Goal: Transaction & Acquisition: Purchase product/service

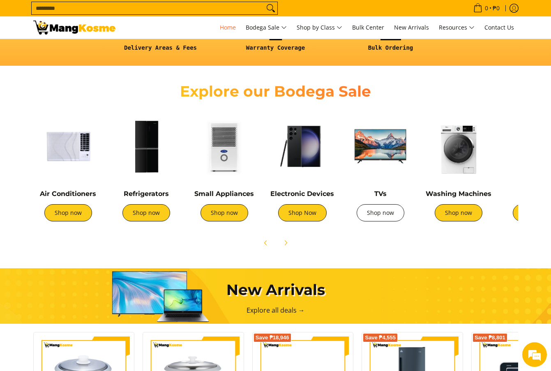
scroll to position [0, 653]
click at [384, 219] on link "Shop now" at bounding box center [381, 212] width 48 height 17
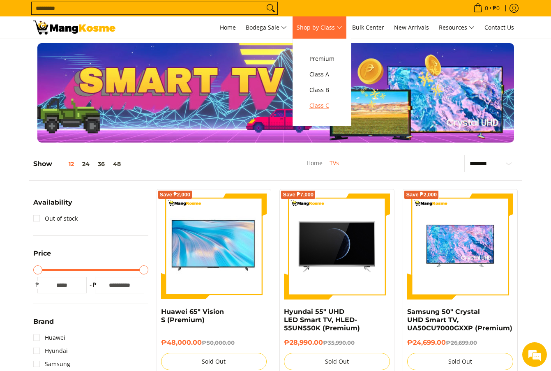
click at [325, 110] on span "Class C" at bounding box center [321, 106] width 25 height 10
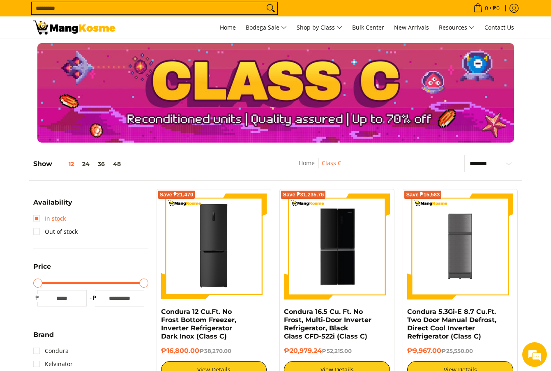
click at [39, 221] on link "In stock" at bounding box center [49, 218] width 32 height 13
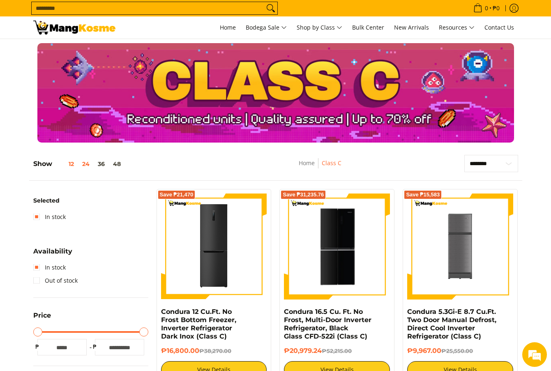
click at [86, 166] on button "24" at bounding box center [86, 164] width 16 height 7
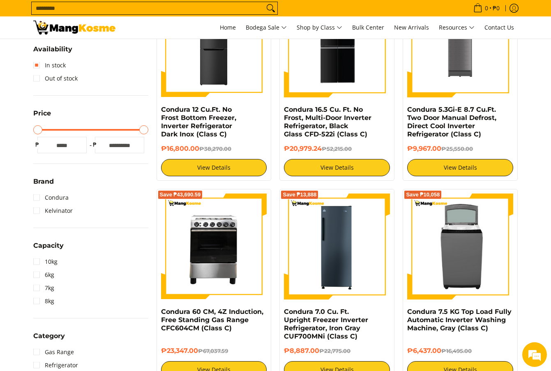
scroll to position [75, 0]
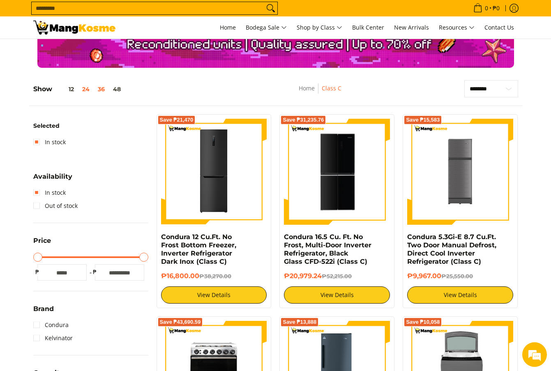
click at [101, 88] on button "36" at bounding box center [101, 89] width 15 height 7
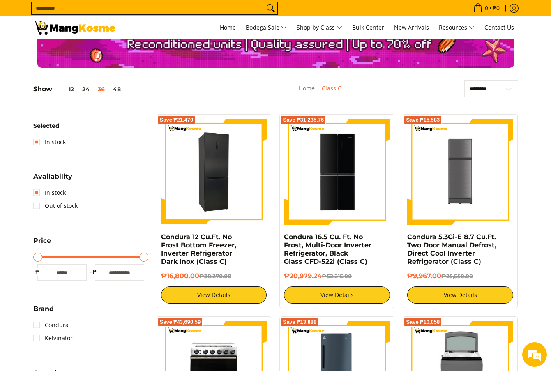
scroll to position [0, 0]
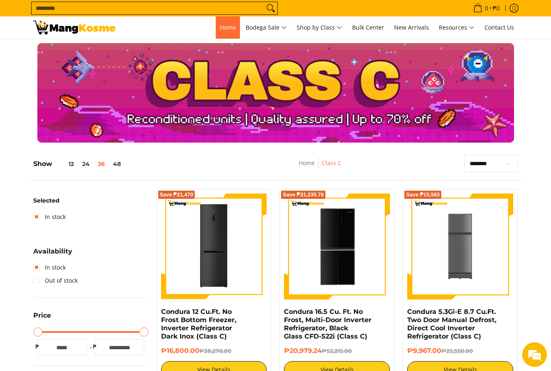
click at [221, 31] on span "Home" at bounding box center [228, 27] width 16 height 8
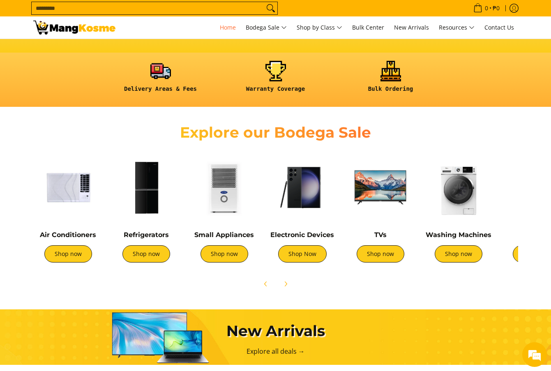
click at [215, 192] on img at bounding box center [224, 187] width 70 height 70
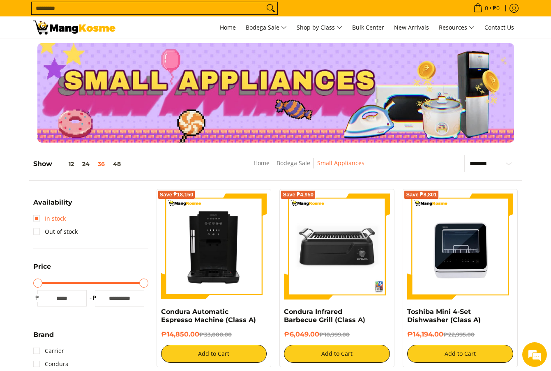
click at [37, 217] on link "In stock" at bounding box center [49, 218] width 32 height 13
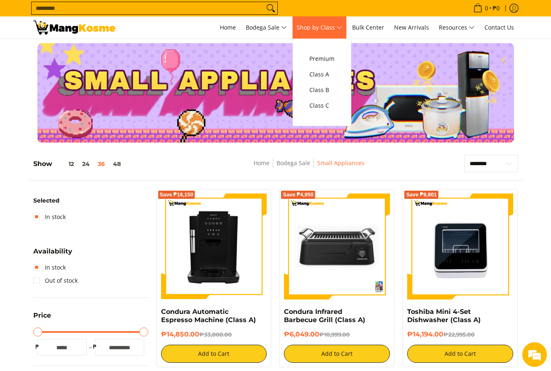
click at [340, 27] on span "Shop by Class" at bounding box center [320, 28] width 46 height 10
click at [327, 106] on span "Class C" at bounding box center [321, 106] width 25 height 10
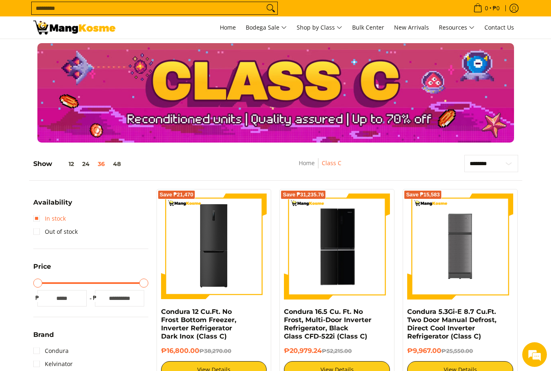
click at [37, 217] on link "In stock" at bounding box center [49, 218] width 32 height 13
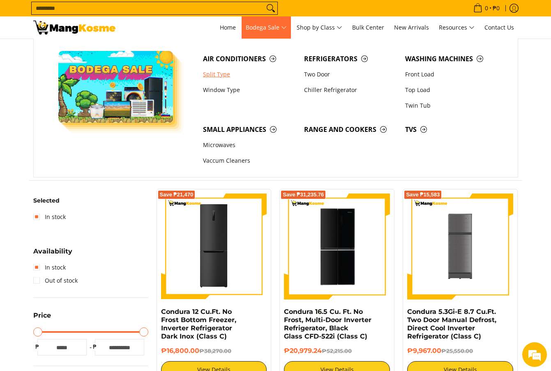
click at [221, 76] on link "Split Type" at bounding box center [249, 75] width 101 height 16
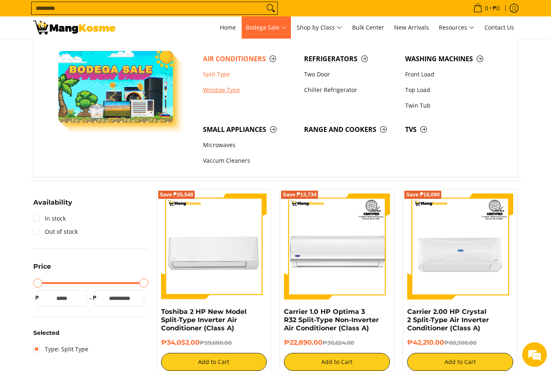
click at [222, 90] on link "Window Type" at bounding box center [249, 90] width 101 height 16
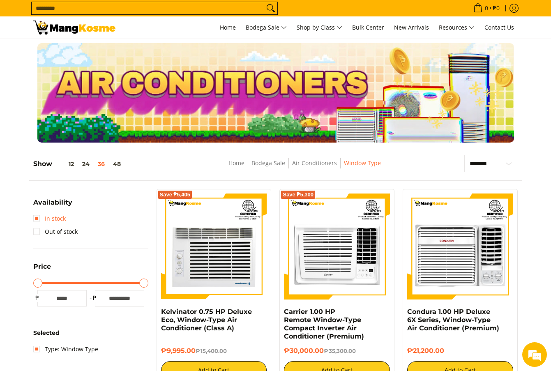
click at [34, 221] on link "In stock" at bounding box center [49, 218] width 32 height 13
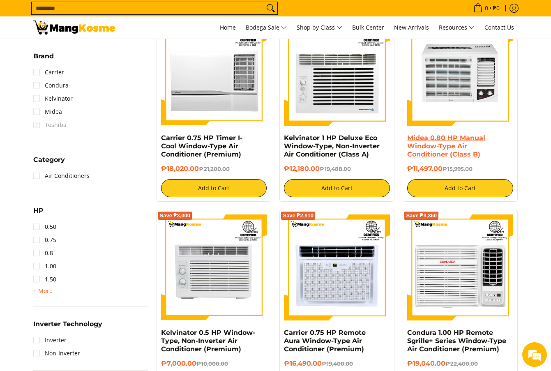
scroll to position [362, 0]
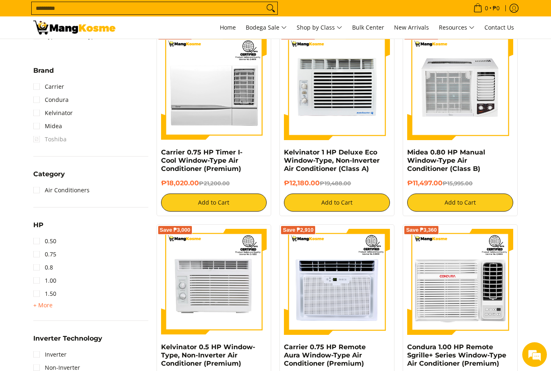
click at [327, 105] on img at bounding box center [337, 87] width 106 height 106
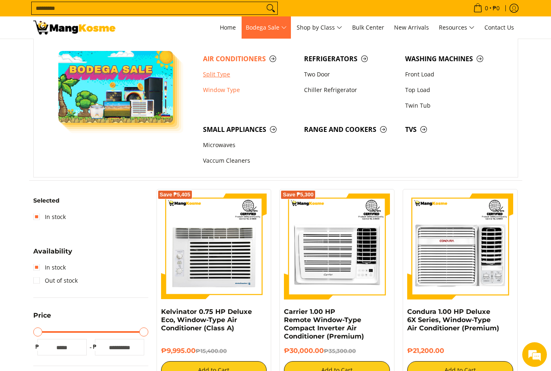
click at [222, 74] on link "Split Type" at bounding box center [249, 75] width 101 height 16
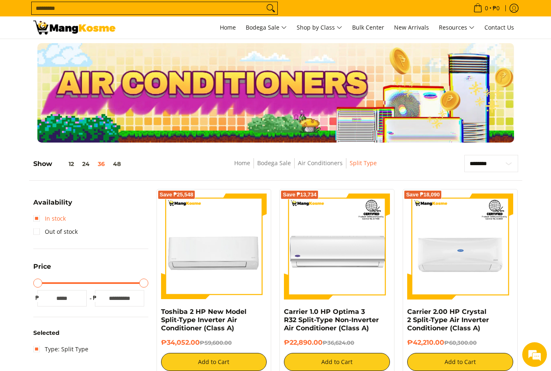
click at [33, 218] on link "In stock" at bounding box center [49, 218] width 32 height 13
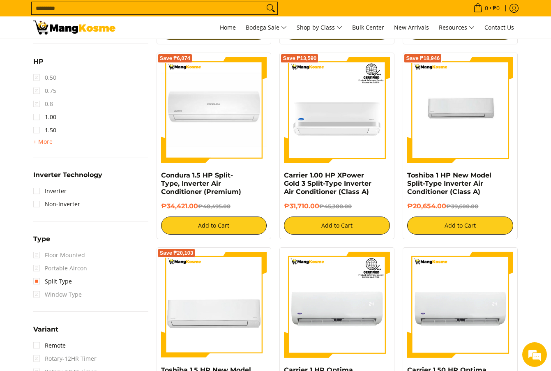
scroll to position [568, 0]
